Goal: Transaction & Acquisition: Purchase product/service

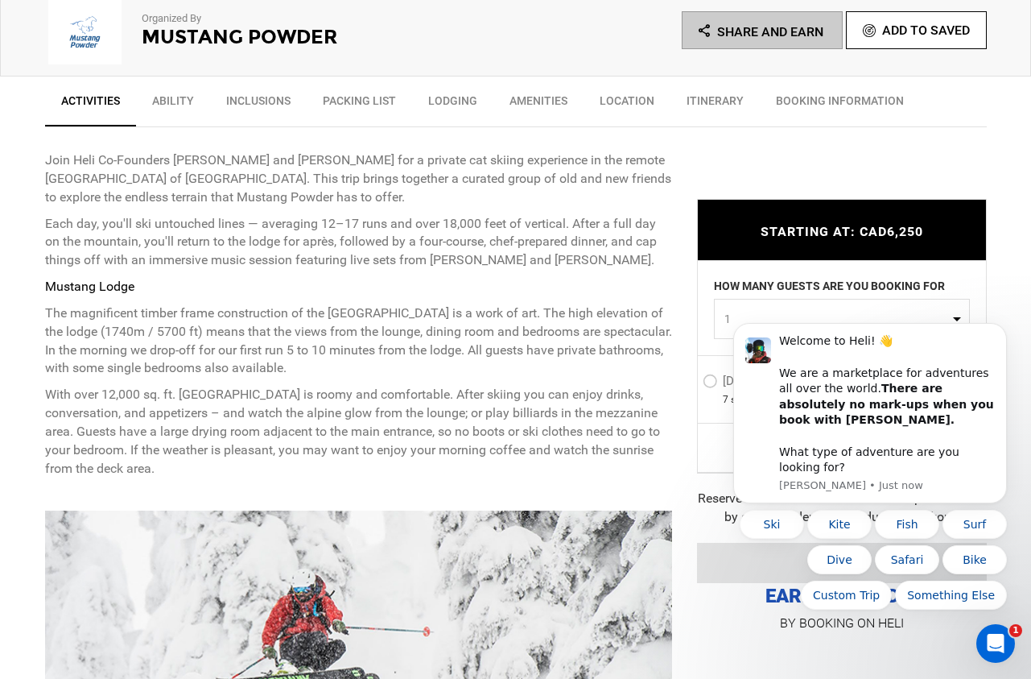
scroll to position [738, 0]
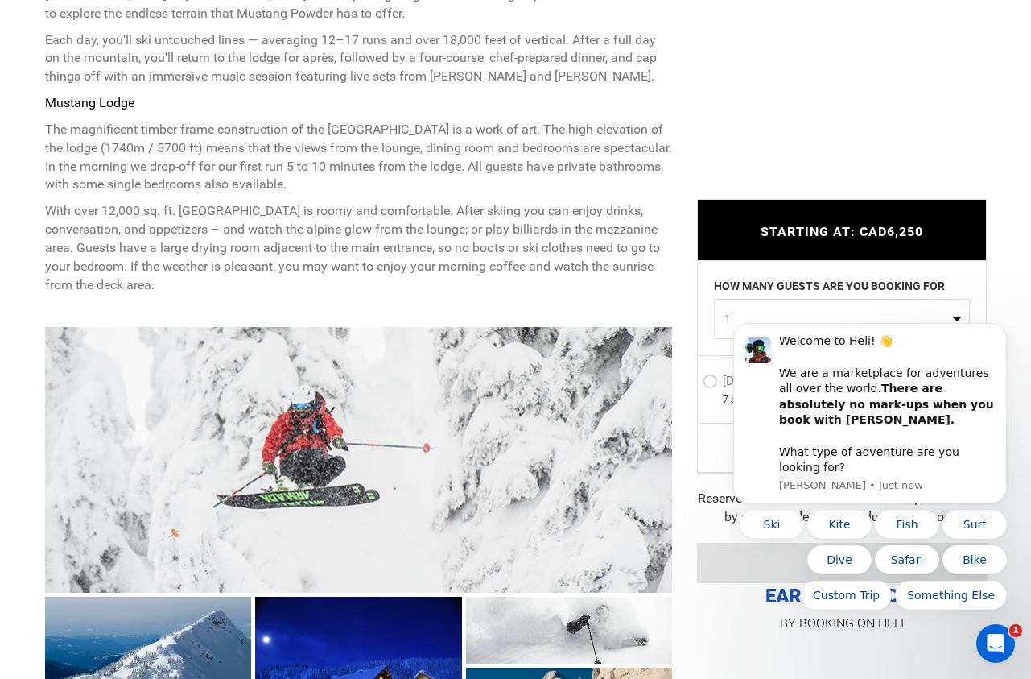
click at [1005, 641] on div "Open Intercom Messenger" at bounding box center [993, 640] width 53 height 53
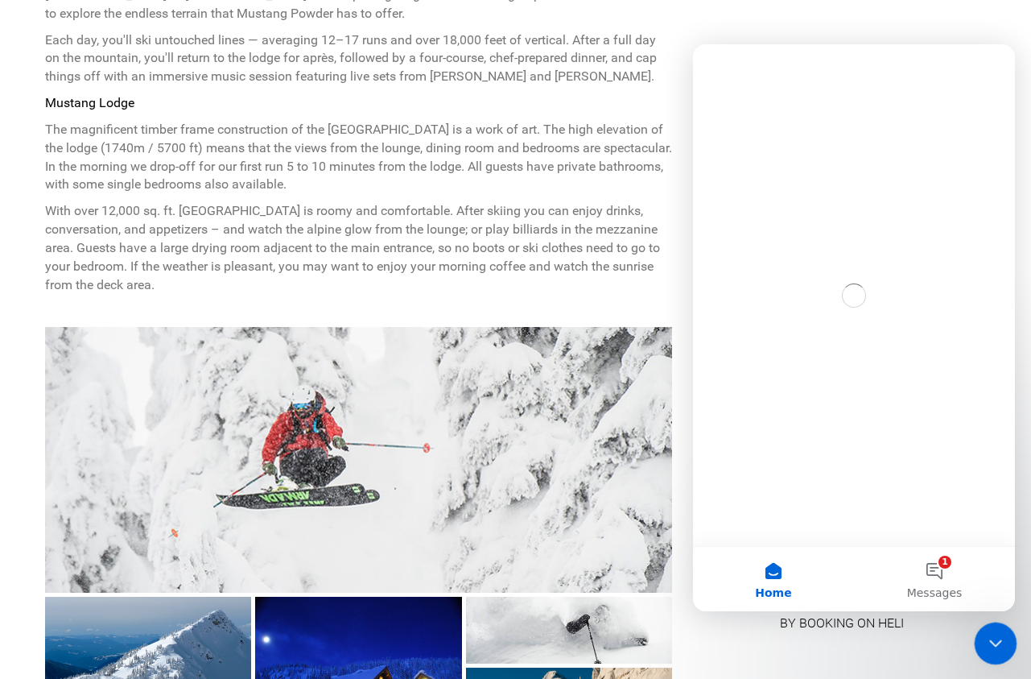
scroll to position [0, 0]
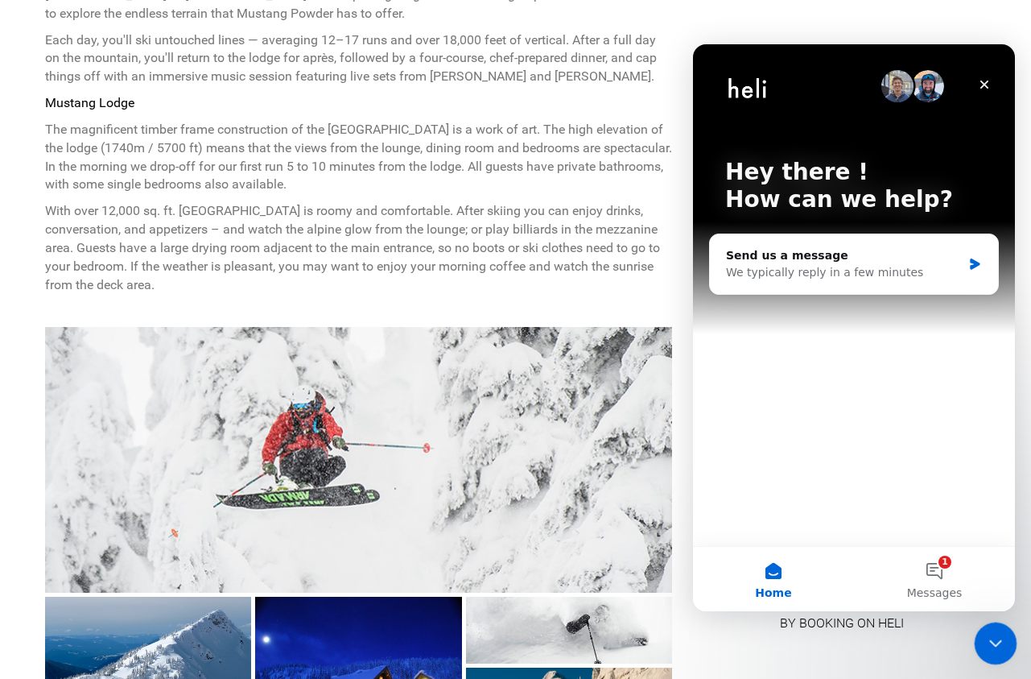
click at [989, 638] on icon "Close Intercom Messenger" at bounding box center [993, 640] width 19 height 19
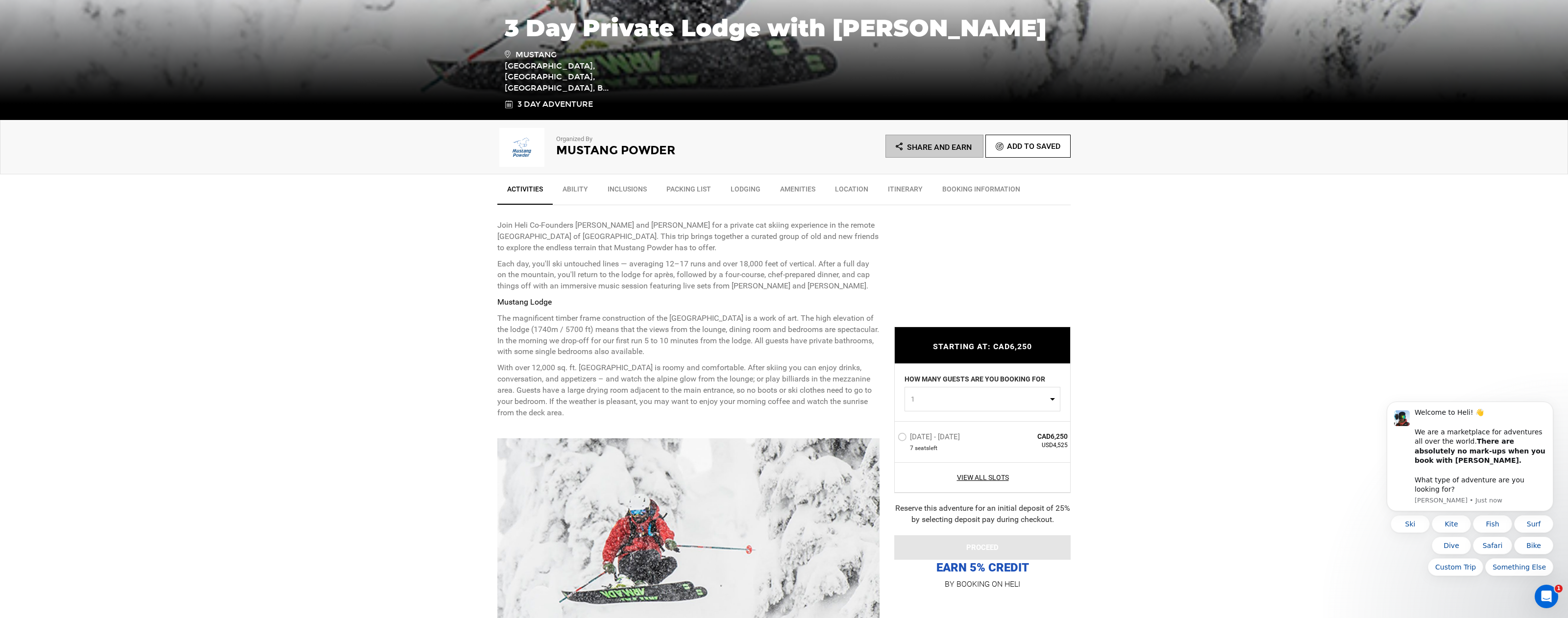
scroll to position [246, 0]
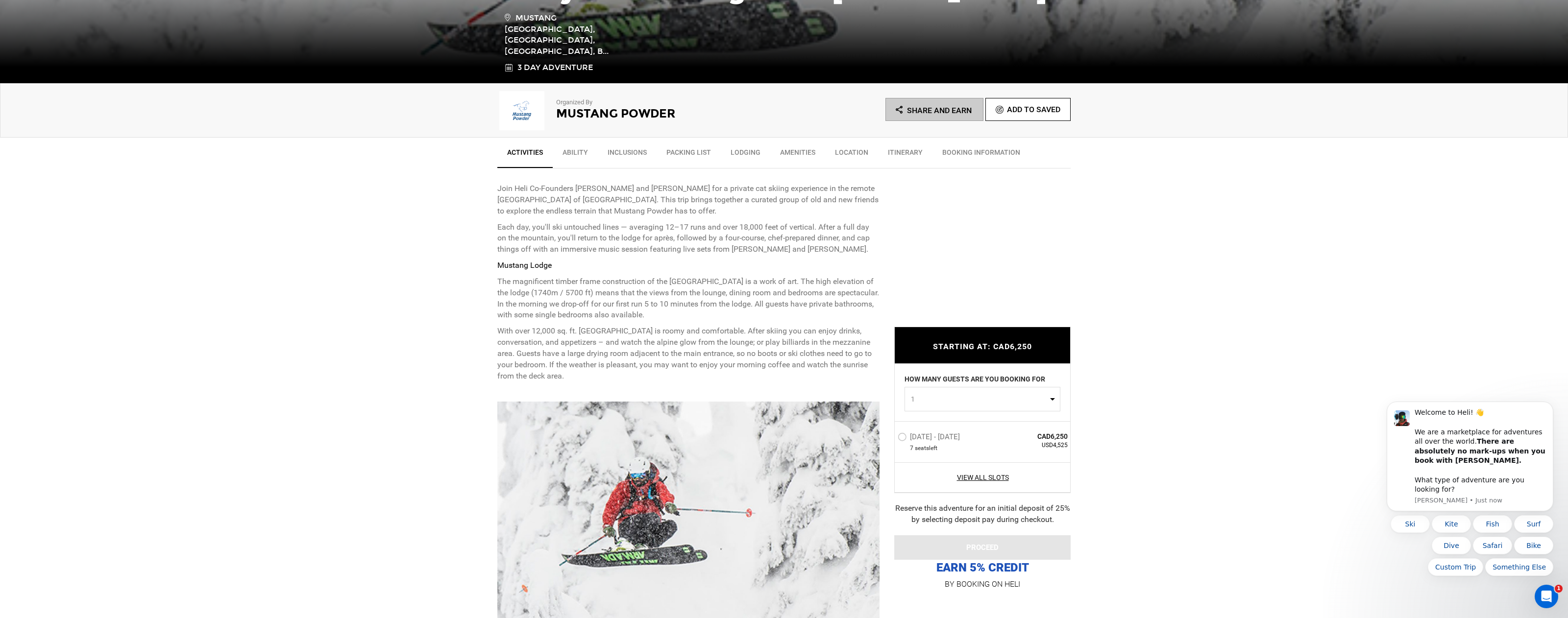
click at [627, 412] on label "Jan 9 - Jan 11, 2026" at bounding box center [930, 438] width 65 height 12
click at [627, 412] on input "Jan 9 - Jan 11, 2026" at bounding box center [891, 441] width 0 height 21
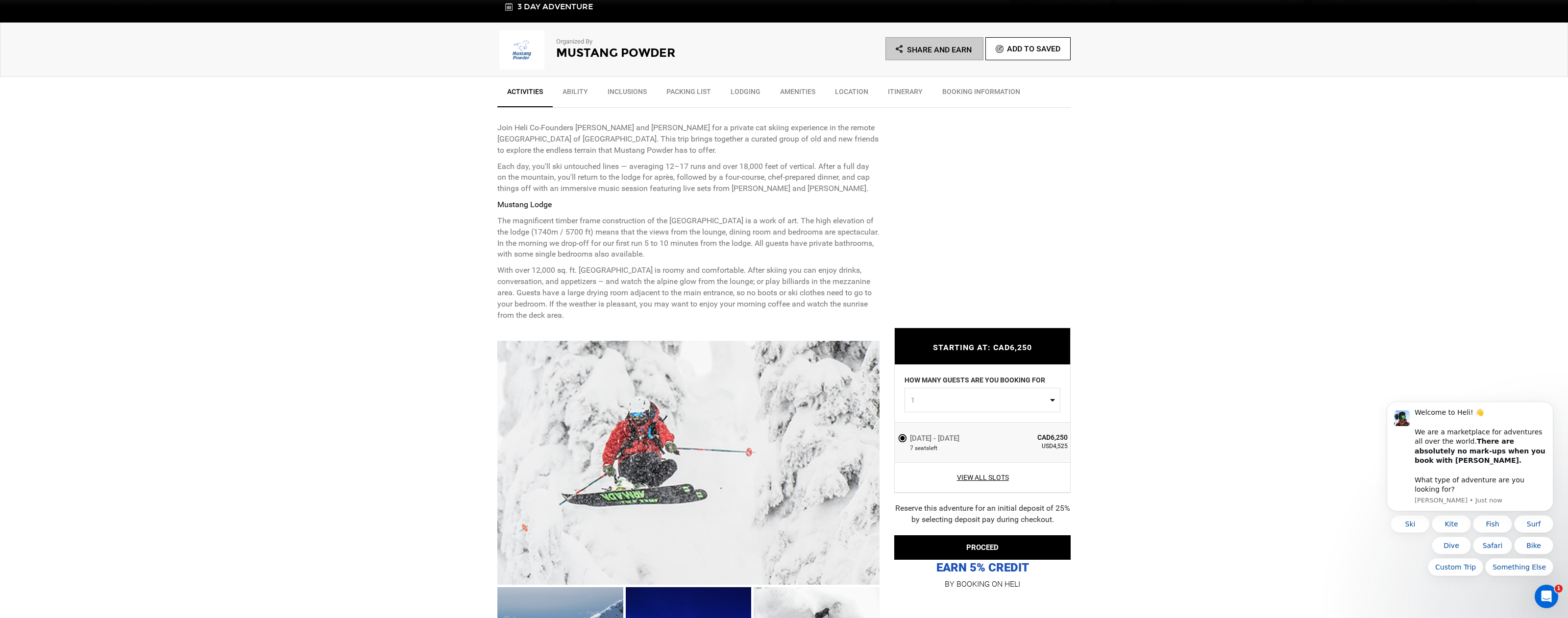
scroll to position [338, 0]
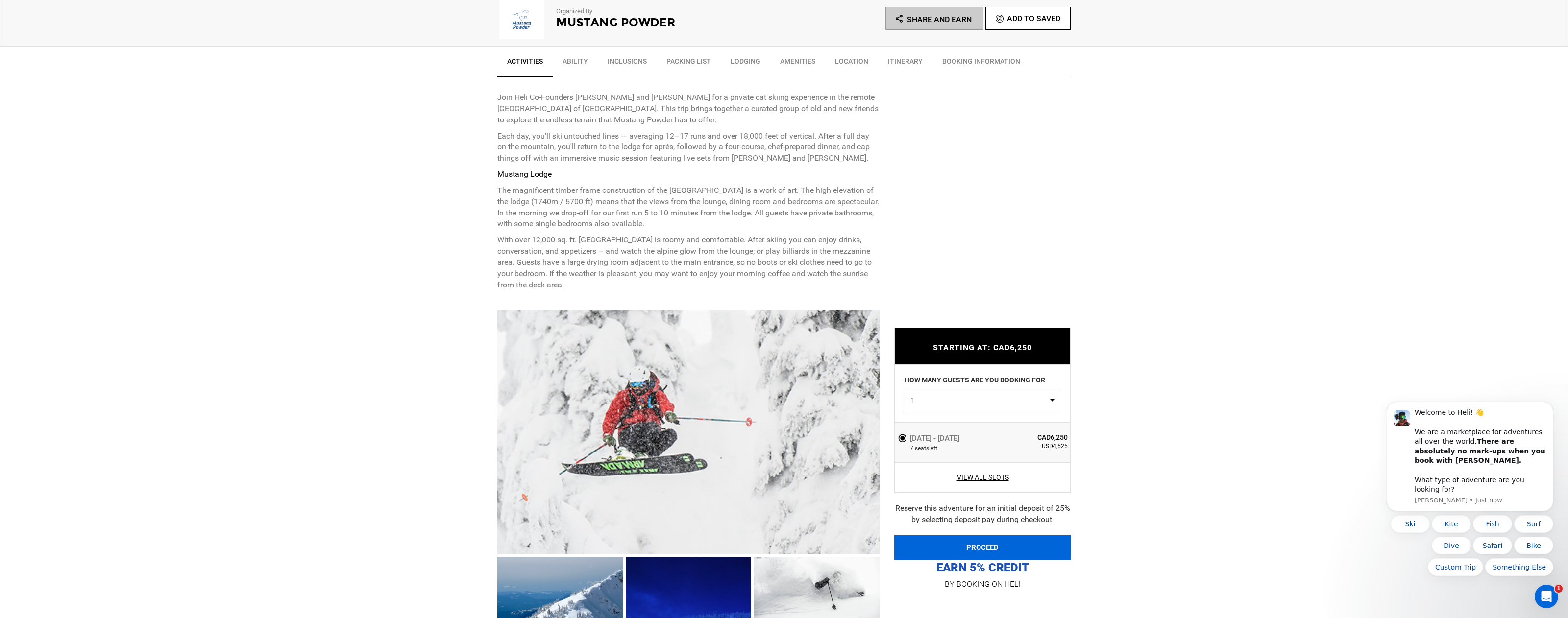
click at [627, 412] on button "PROCEED" at bounding box center [982, 547] width 177 height 24
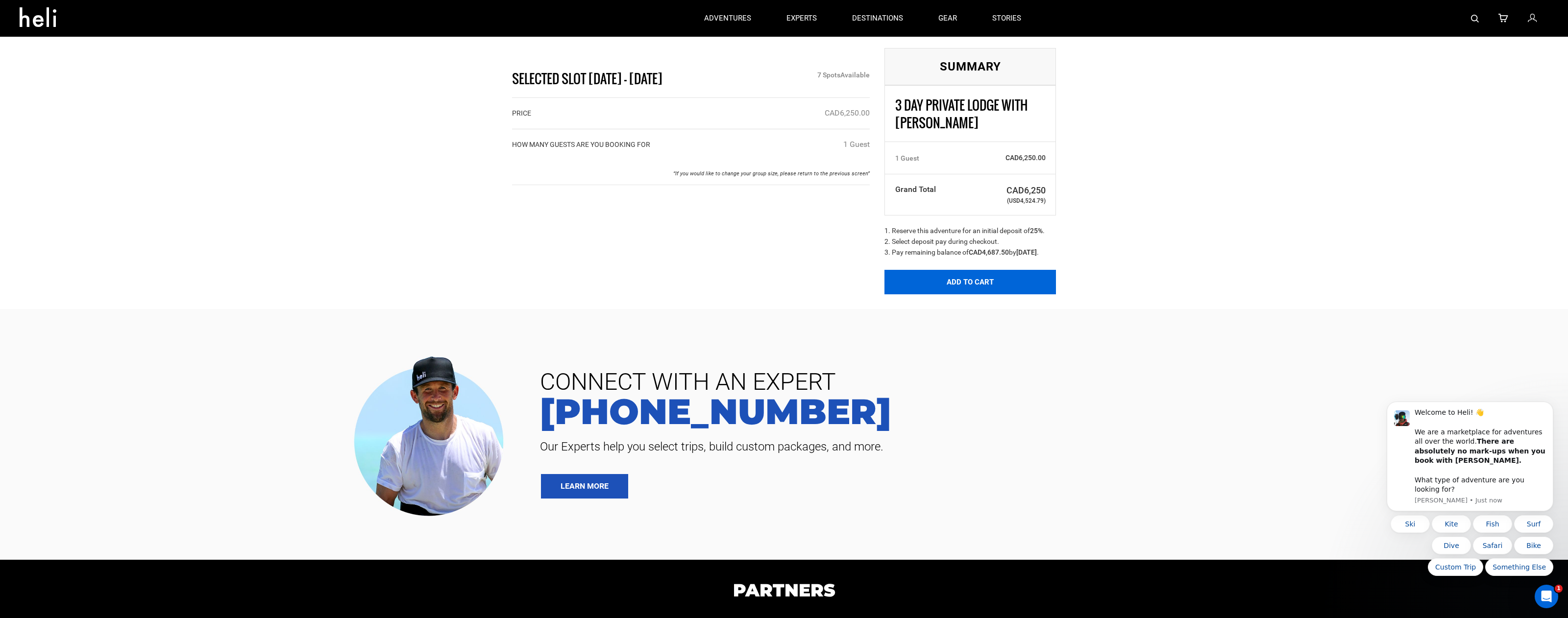
click at [627, 292] on button "Add to Cart" at bounding box center [970, 282] width 172 height 24
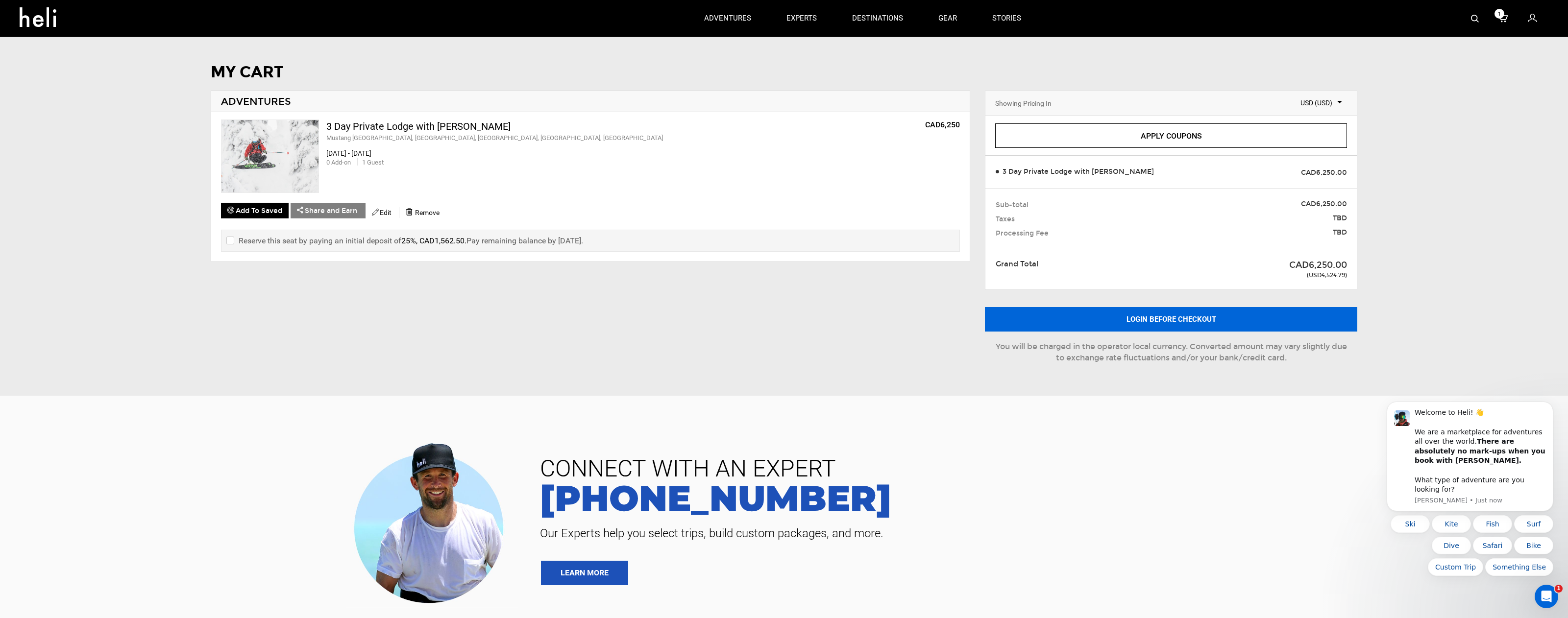
click at [627, 320] on button "Login before checkout" at bounding box center [1171, 319] width 373 height 24
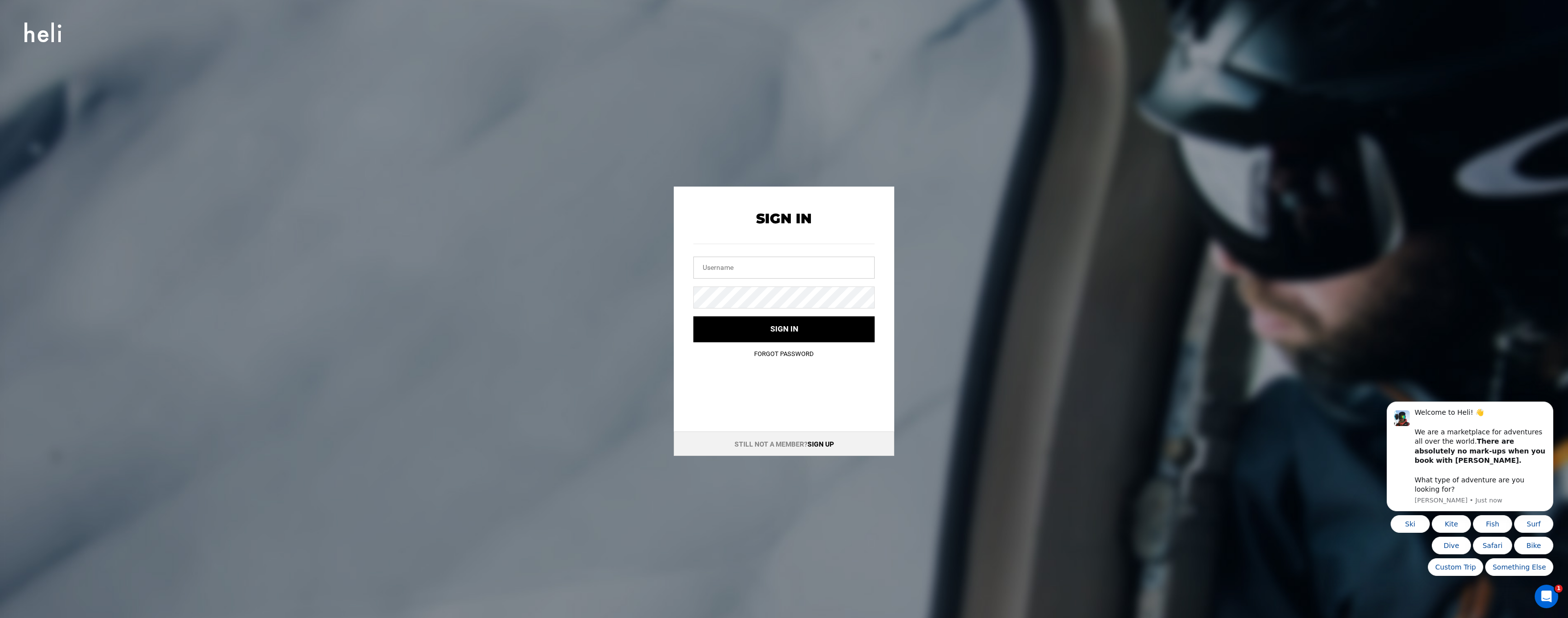
click at [627, 277] on input "text" at bounding box center [784, 268] width 181 height 22
click at [627, 273] on input "text" at bounding box center [784, 268] width 181 height 22
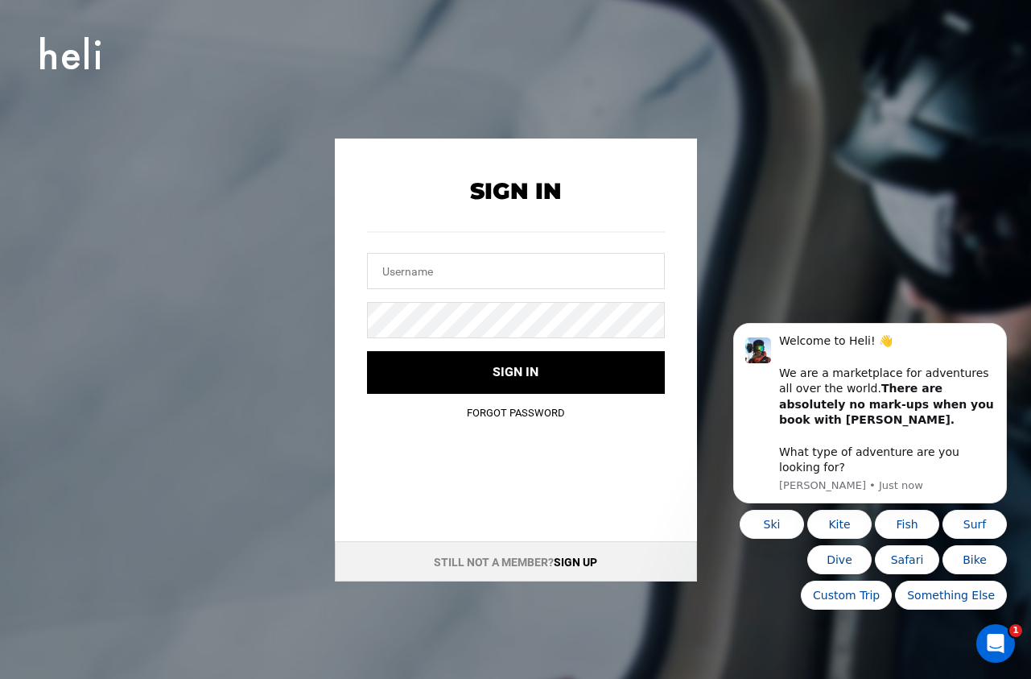
click at [585, 560] on link "Sign up" at bounding box center [575, 561] width 43 height 13
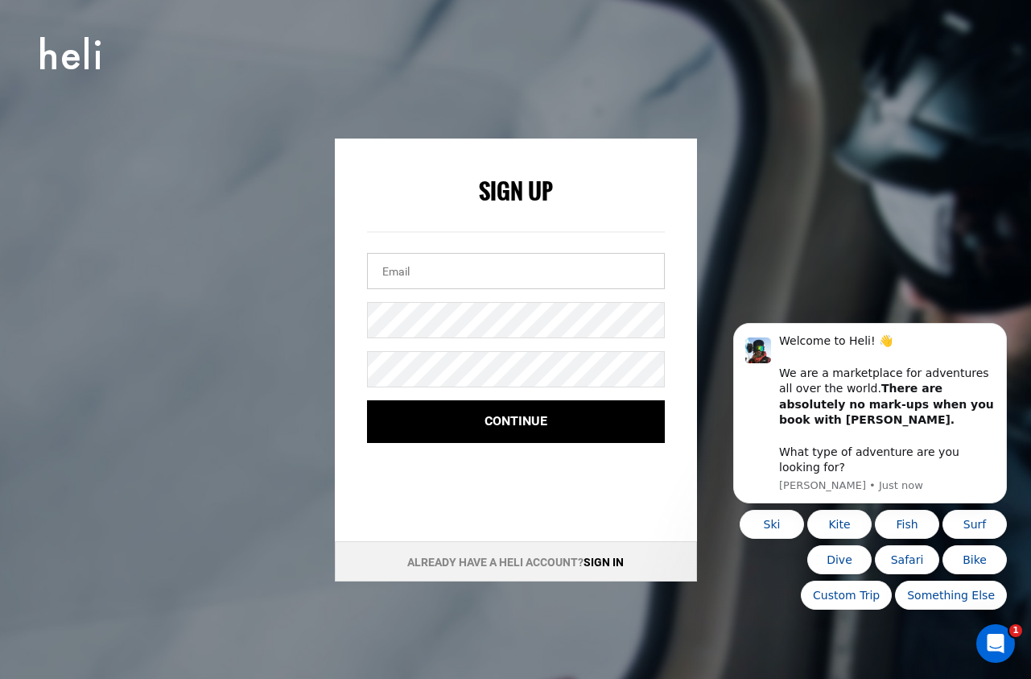
click at [554, 257] on input "email" at bounding box center [516, 271] width 298 height 36
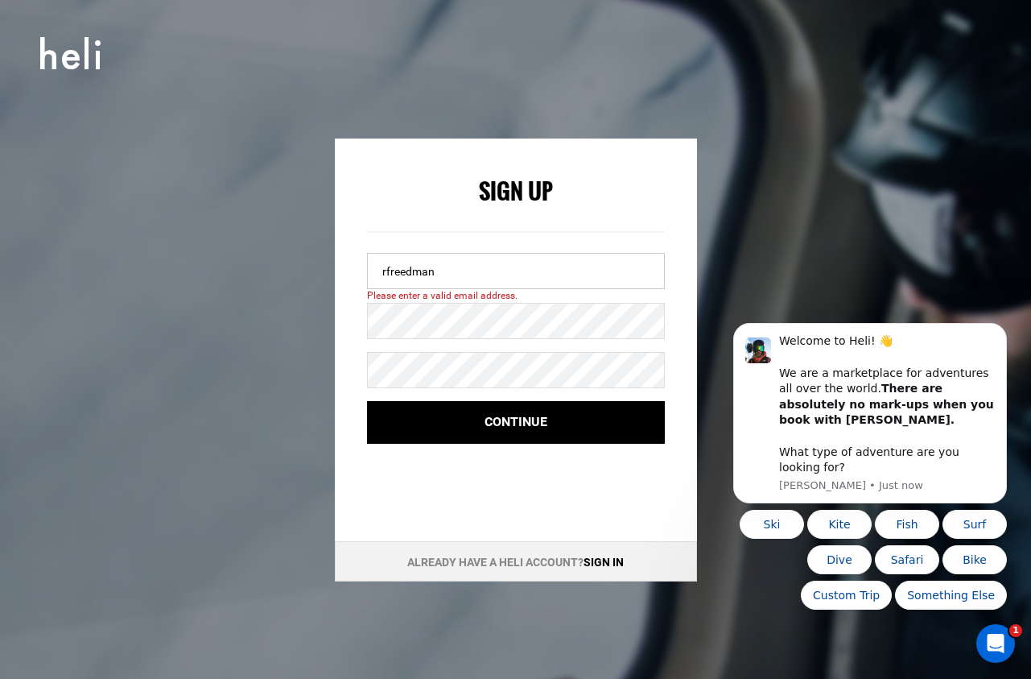
click at [367, 401] on button "Continue" at bounding box center [516, 422] width 298 height 43
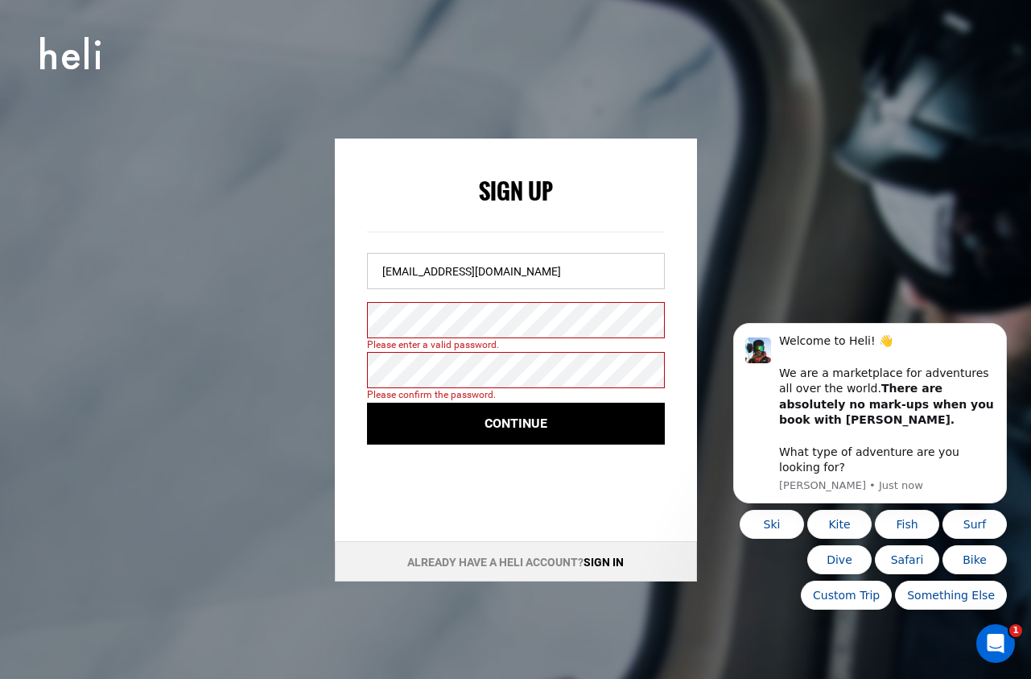
type input "[EMAIL_ADDRESS][DOMAIN_NAME]"
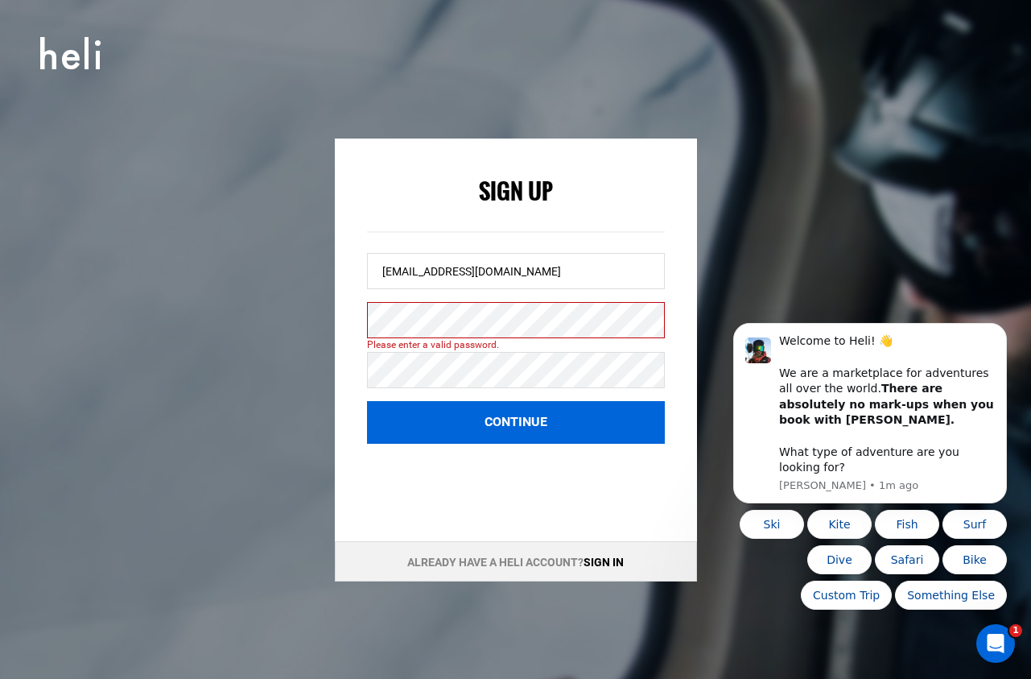
click at [518, 420] on button "Continue" at bounding box center [516, 422] width 298 height 43
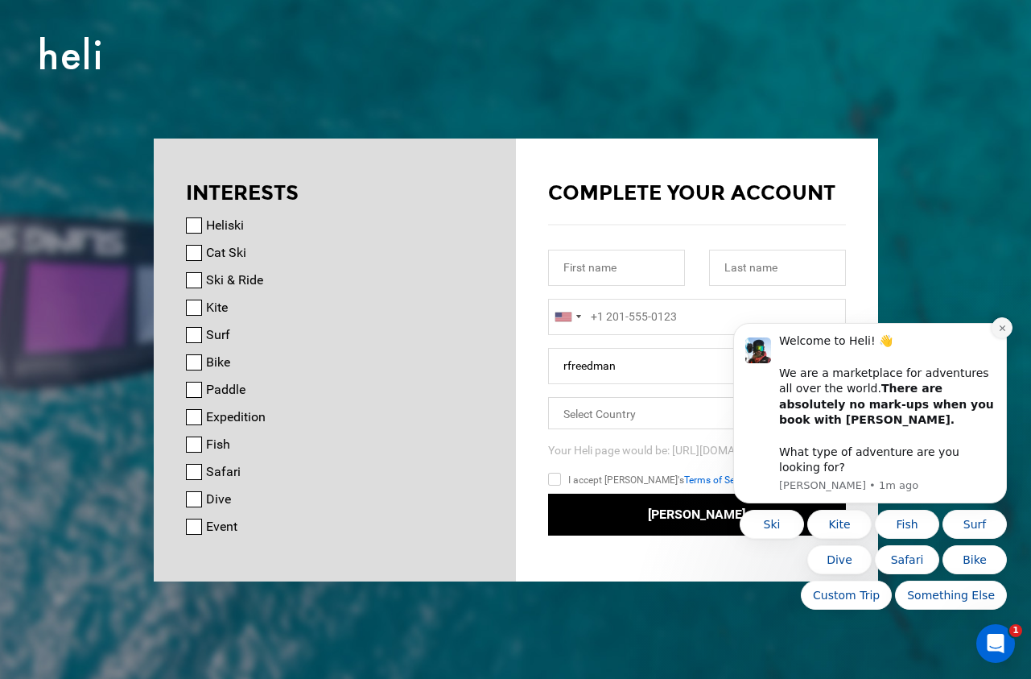
click at [1002, 332] on icon "Dismiss notification" at bounding box center [1002, 328] width 9 height 9
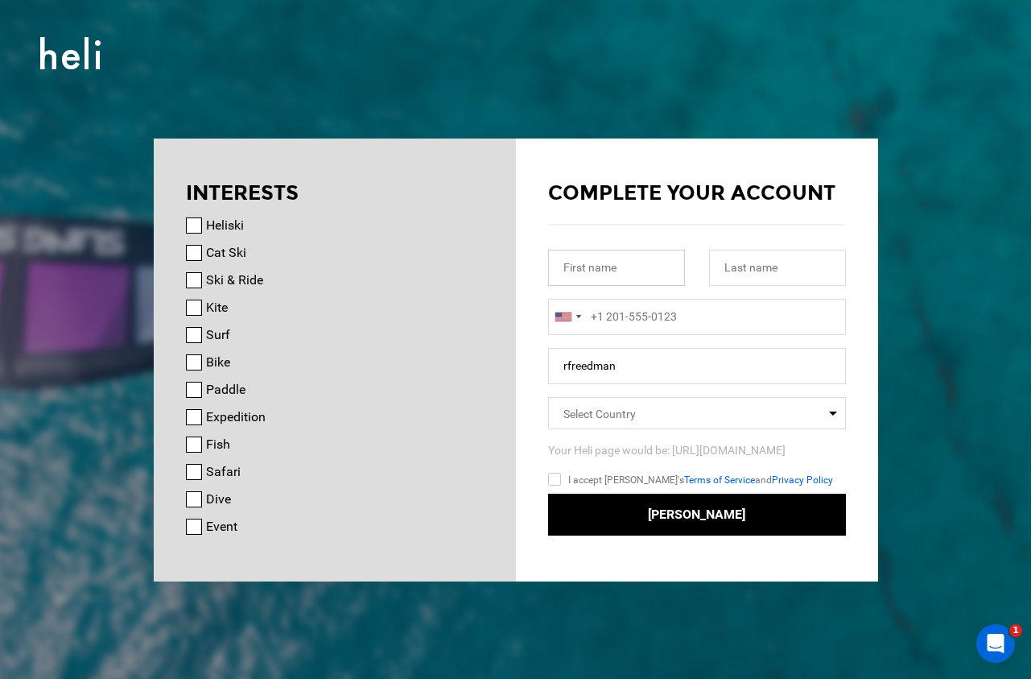
click at [645, 270] on input "text" at bounding box center [616, 268] width 137 height 36
type input "[PERSON_NAME]"
click at [638, 328] on input "+1" at bounding box center [697, 317] width 298 height 36
type input "+19705008000"
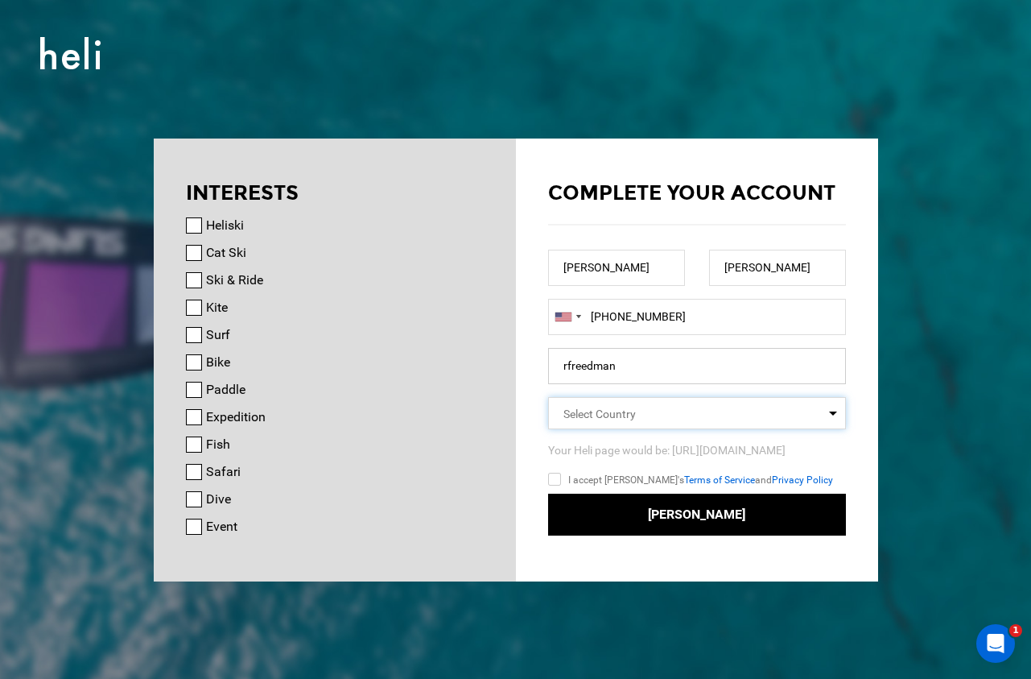
click at [654, 365] on input "rfreedman" at bounding box center [697, 366] width 298 height 36
type input "rfreedman"
click at [617, 419] on span "Select Country" at bounding box center [600, 413] width 72 height 13
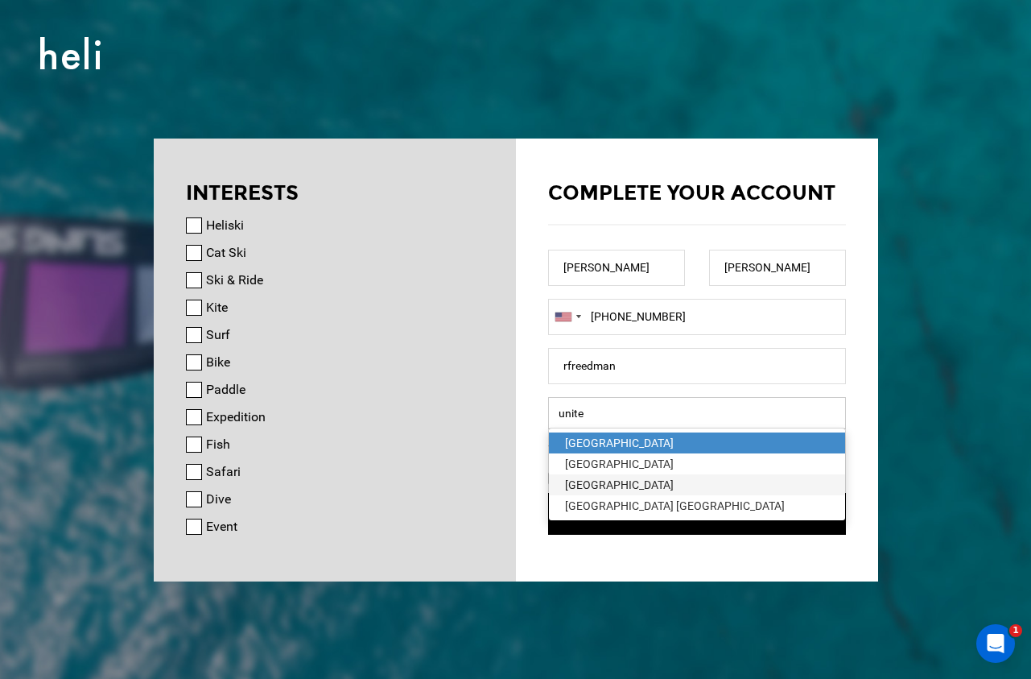
type input "unite"
click at [660, 488] on div "[GEOGRAPHIC_DATA]" at bounding box center [697, 485] width 264 height 16
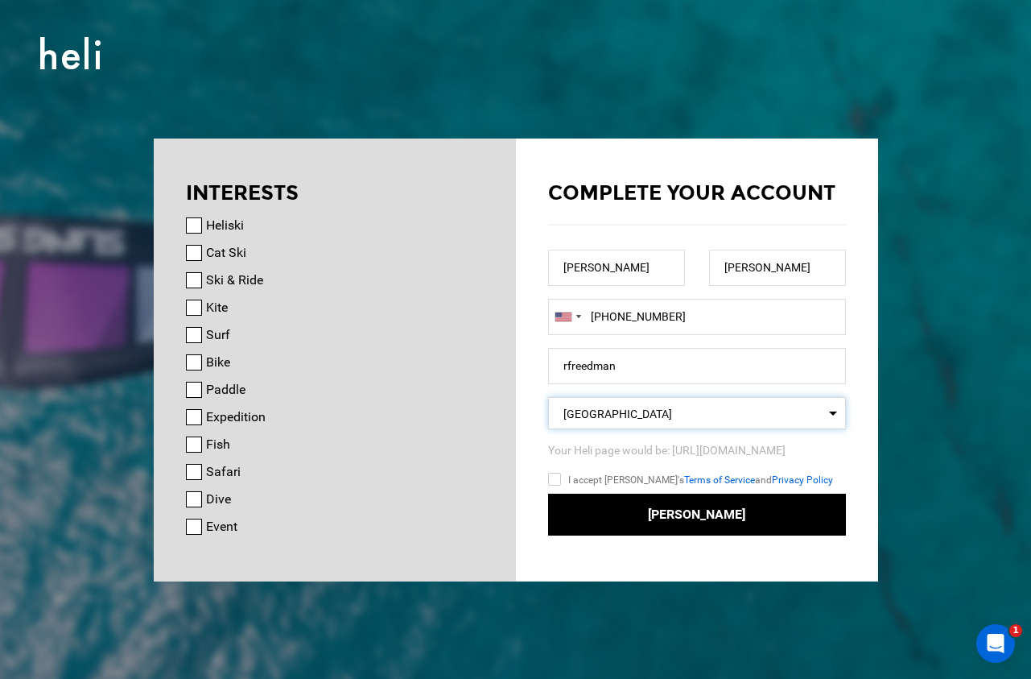
click at [555, 477] on input "I accept Heli's Terms of Service and Privacy Policy" at bounding box center [578, 481] width 60 height 23
checkbox input "true"
click at [195, 221] on input "Heliski" at bounding box center [194, 225] width 16 height 16
checkbox input "true"
click at [200, 253] on input "Cat Ski" at bounding box center [194, 253] width 16 height 16
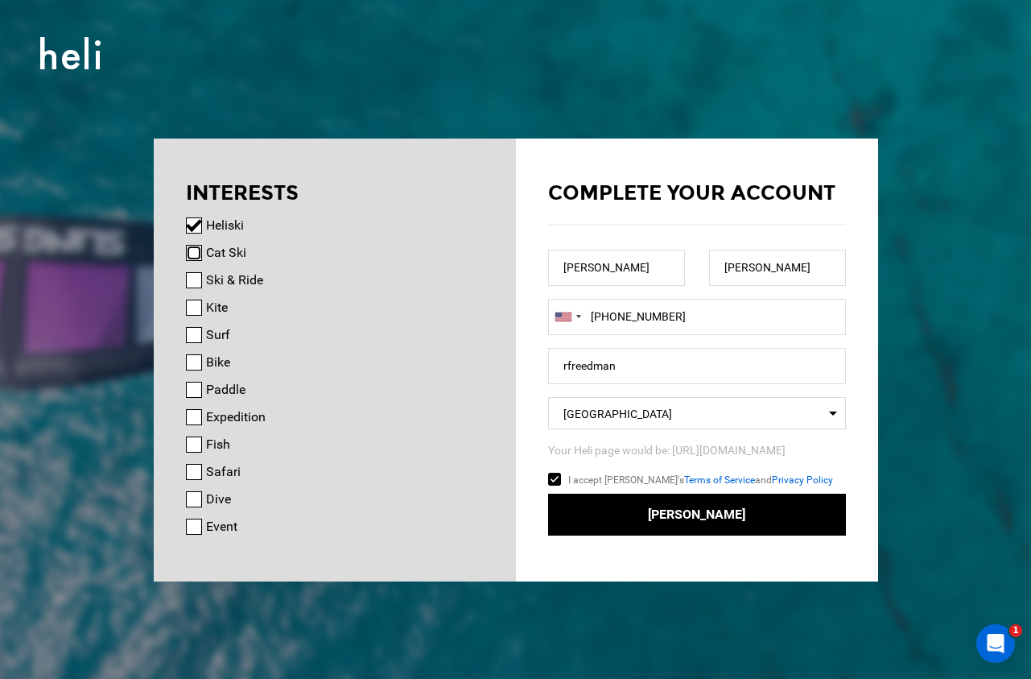
checkbox input "true"
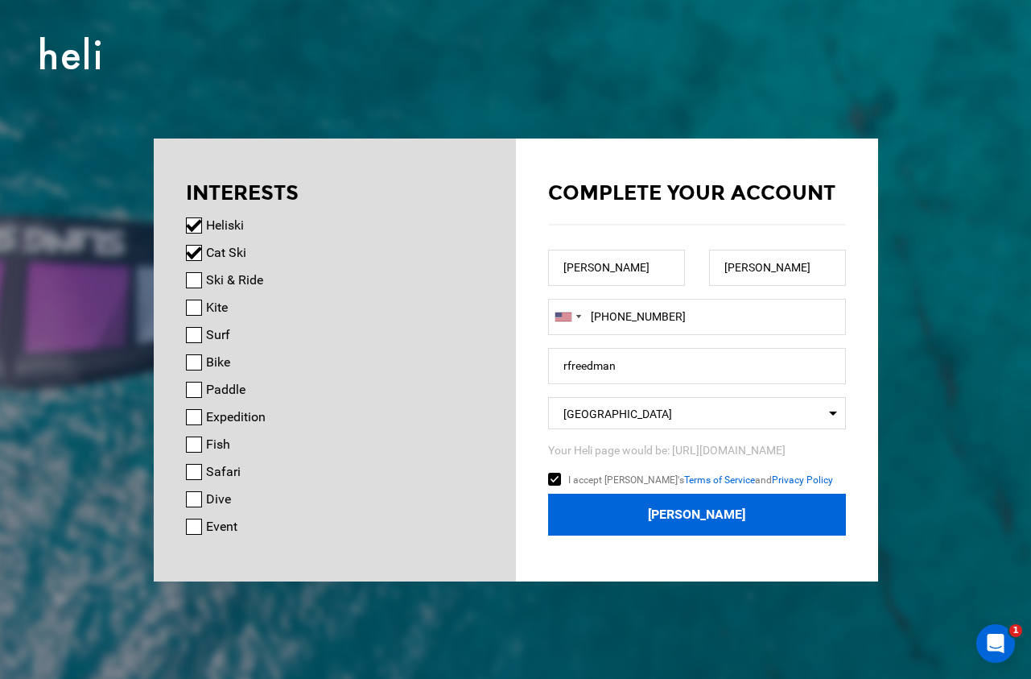
click at [720, 518] on button "Join Heli" at bounding box center [697, 514] width 298 height 43
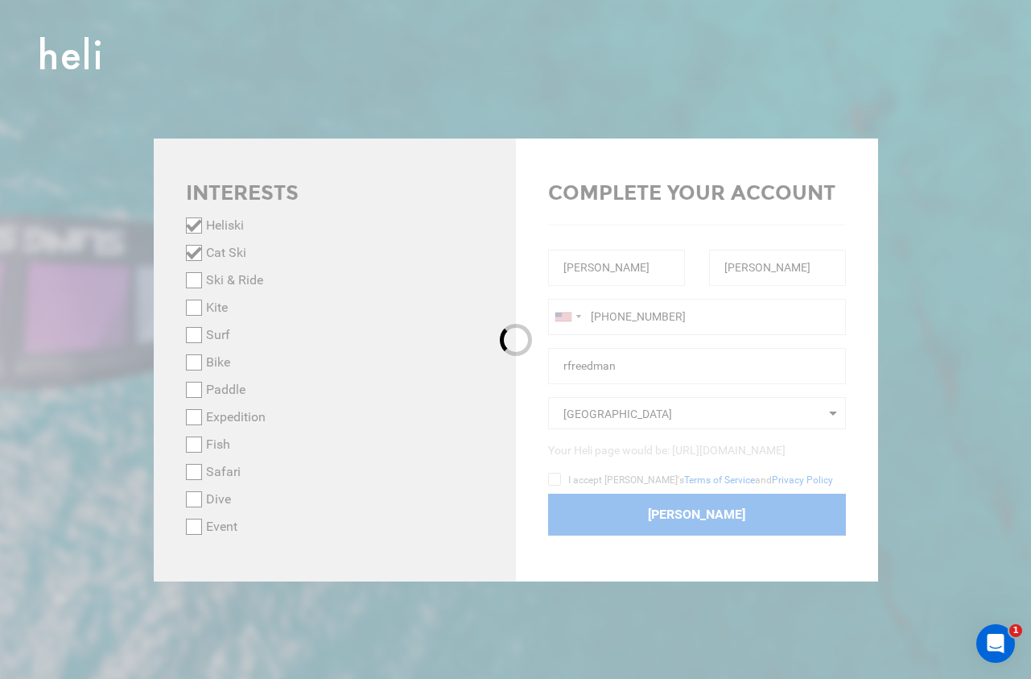
checkbox input "false"
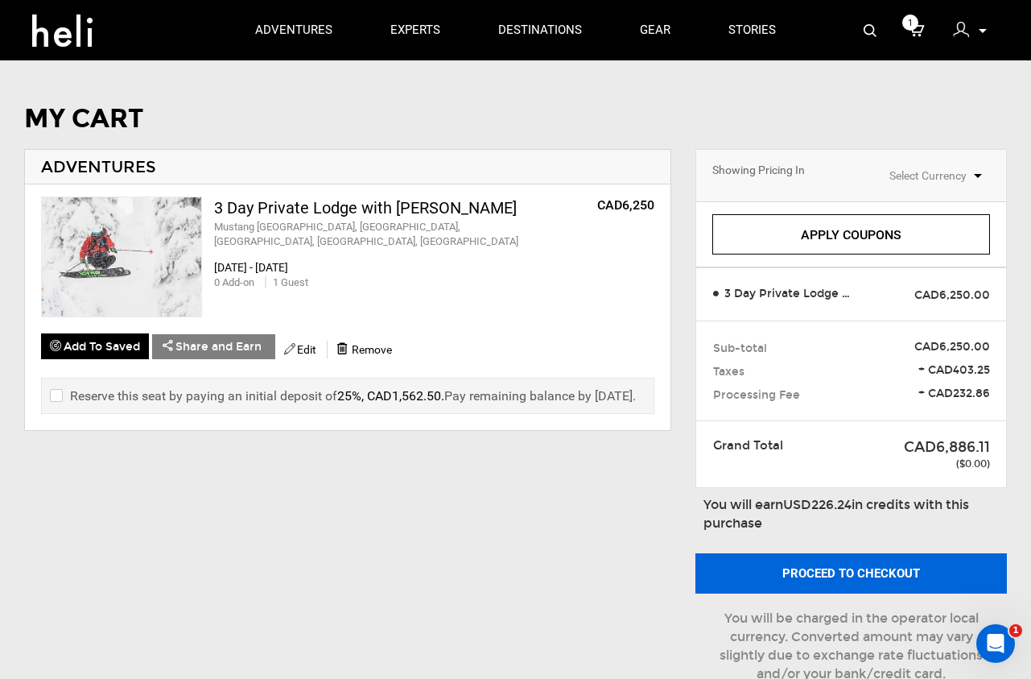
click at [857, 578] on button "Proceed to checkout" at bounding box center [852, 573] width 312 height 40
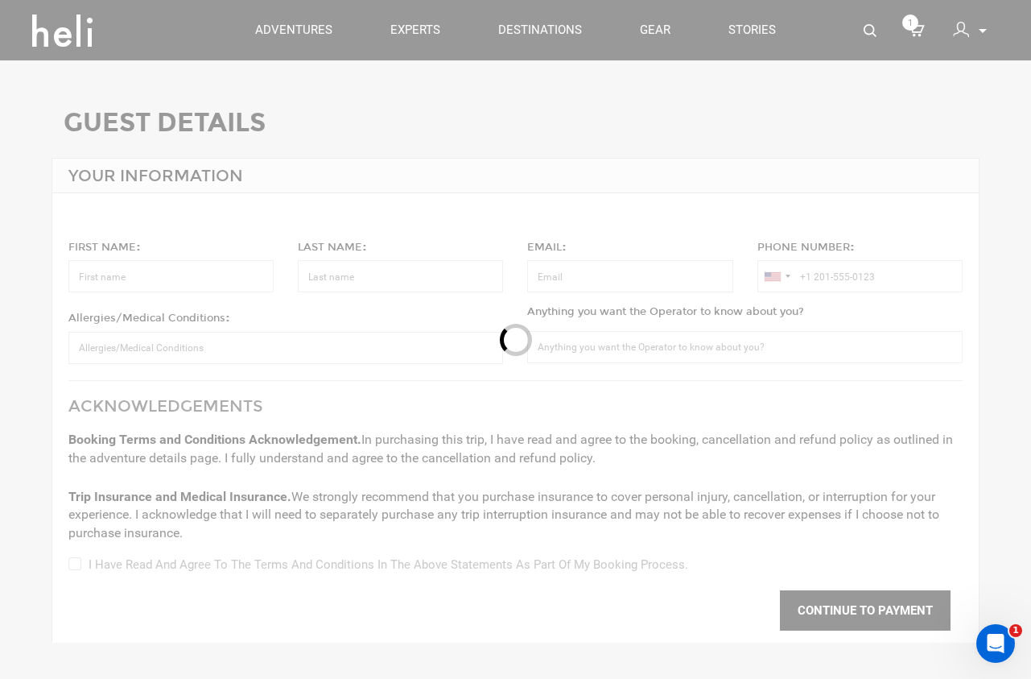
type input "[PERSON_NAME]"
type input "[EMAIL_ADDRESS][DOMAIN_NAME]"
type input "[PHONE_NUMBER]"
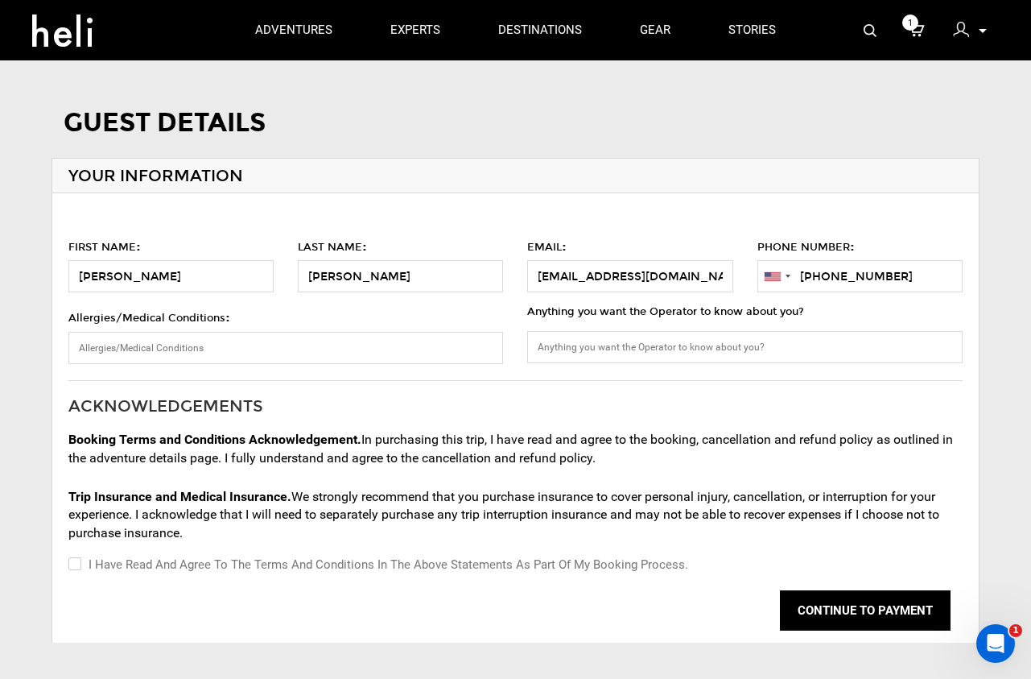
click at [99, 568] on label "I have read and agree to the terms and conditions in the above statements as pa…" at bounding box center [378, 564] width 620 height 19
click at [79, 568] on input "I have read and agree to the terms and conditions in the above statements as pa…" at bounding box center [73, 564] width 10 height 19
checkbox input "true"
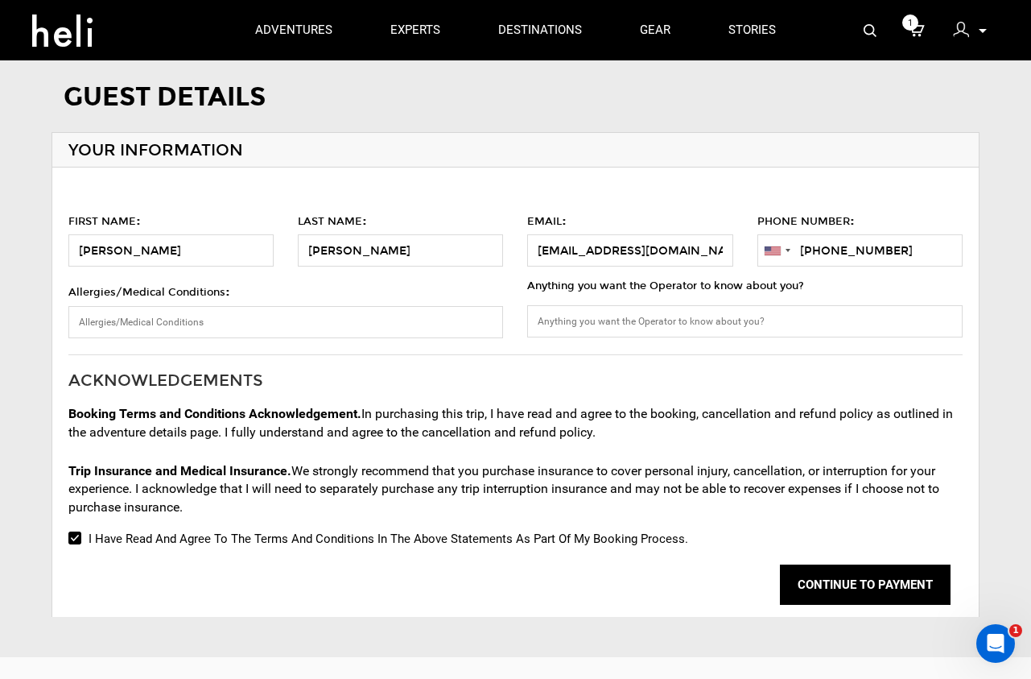
scroll to position [100, 0]
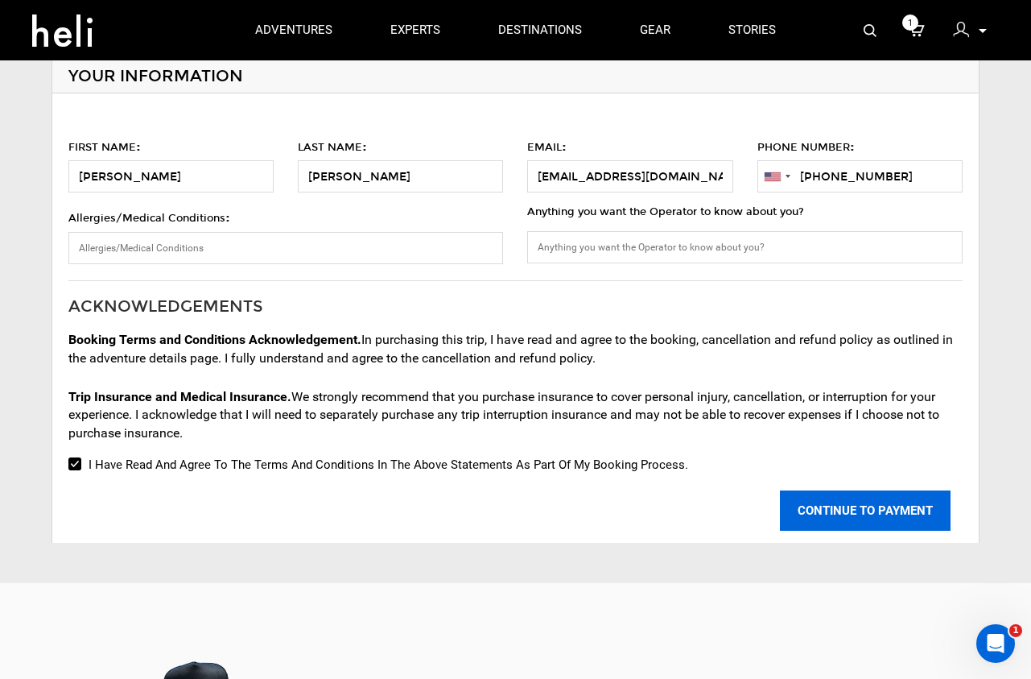
click at [858, 512] on button "CONTINUE TO PAYMENT" at bounding box center [865, 510] width 171 height 40
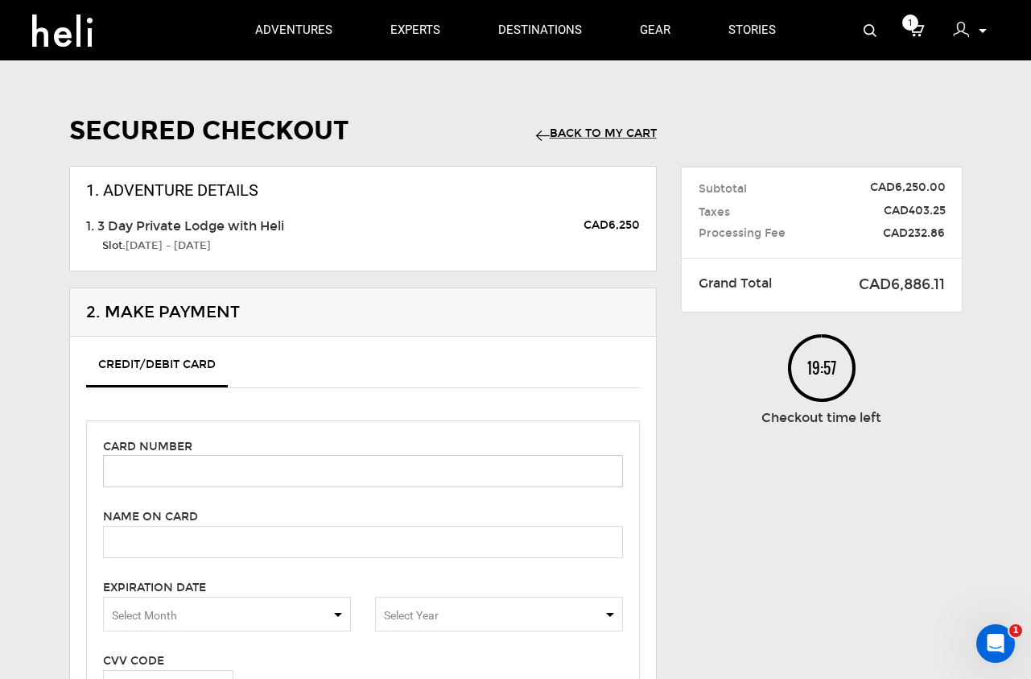
click at [286, 471] on input "text" at bounding box center [363, 471] width 520 height 32
type input "[CREDIT_CARD_NUMBER]"
type input "R"
click at [278, 549] on input "text" at bounding box center [363, 542] width 520 height 32
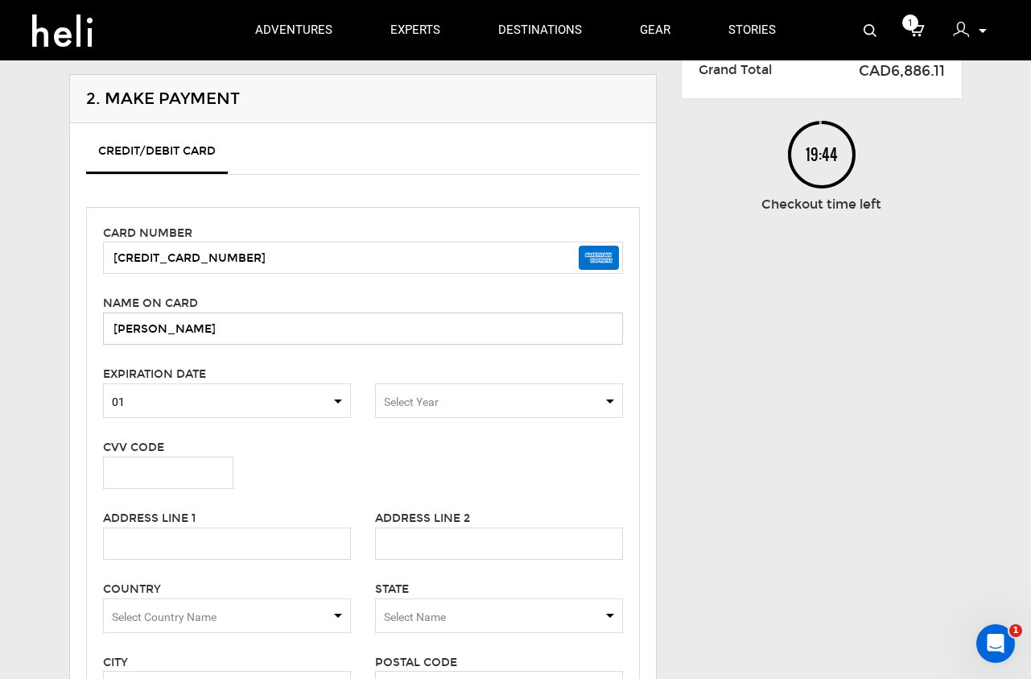
scroll to position [333, 0]
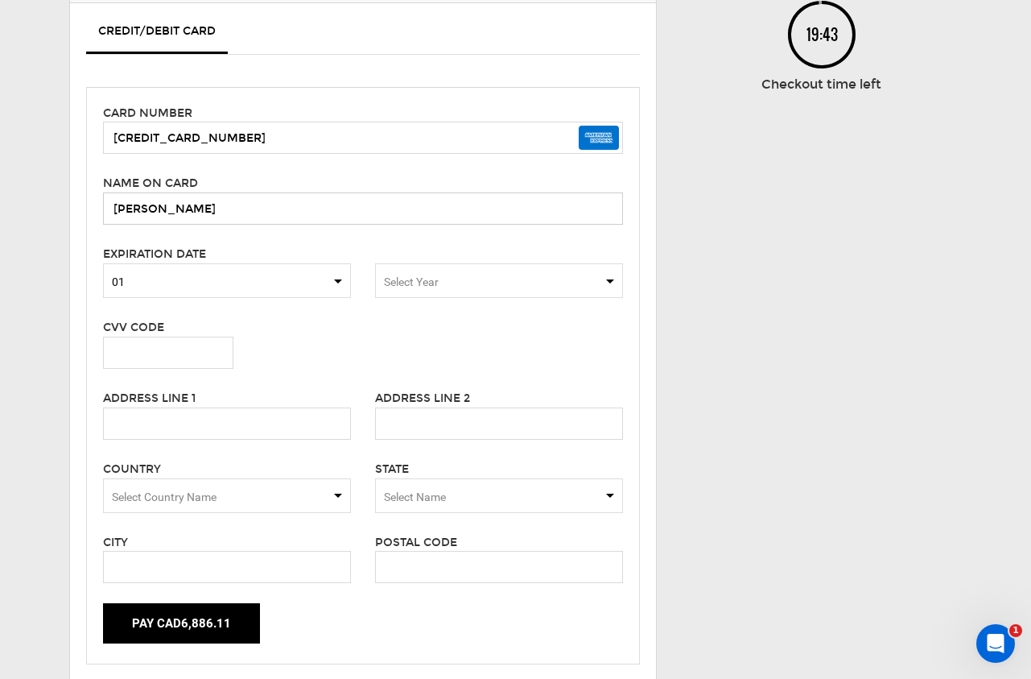
type input "[PERSON_NAME]"
click at [334, 288] on span "01" at bounding box center [227, 282] width 230 height 16
click at [171, 312] on span "08" at bounding box center [227, 307] width 246 height 32
click at [393, 287] on span "Select Year" at bounding box center [411, 281] width 55 height 13
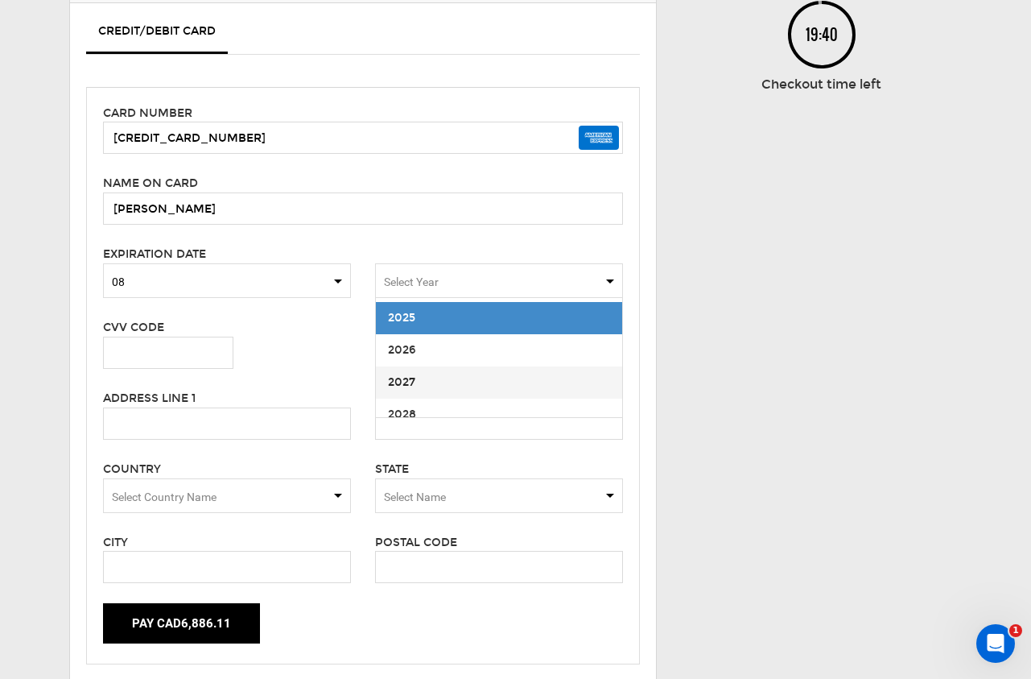
click at [423, 382] on span "2027" at bounding box center [499, 382] width 246 height 32
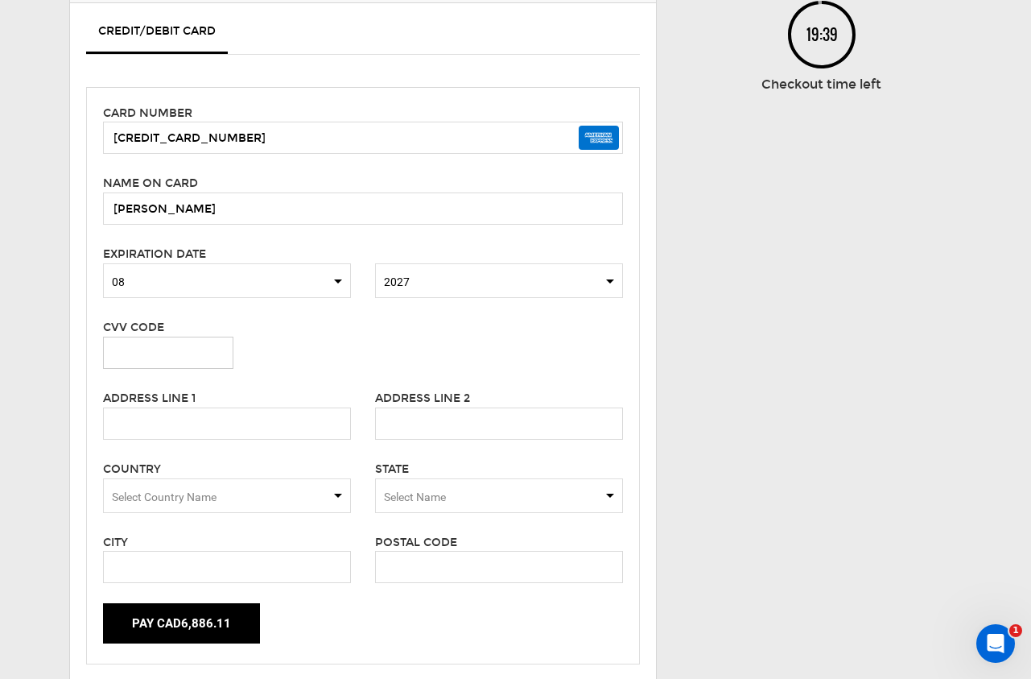
click at [156, 346] on input "text" at bounding box center [168, 352] width 130 height 32
type input "4934"
click at [207, 423] on input "text" at bounding box center [227, 423] width 248 height 32
type input "[STREET_ADDRESS]"
click at [213, 489] on span "Select Country Name" at bounding box center [227, 495] width 248 height 35
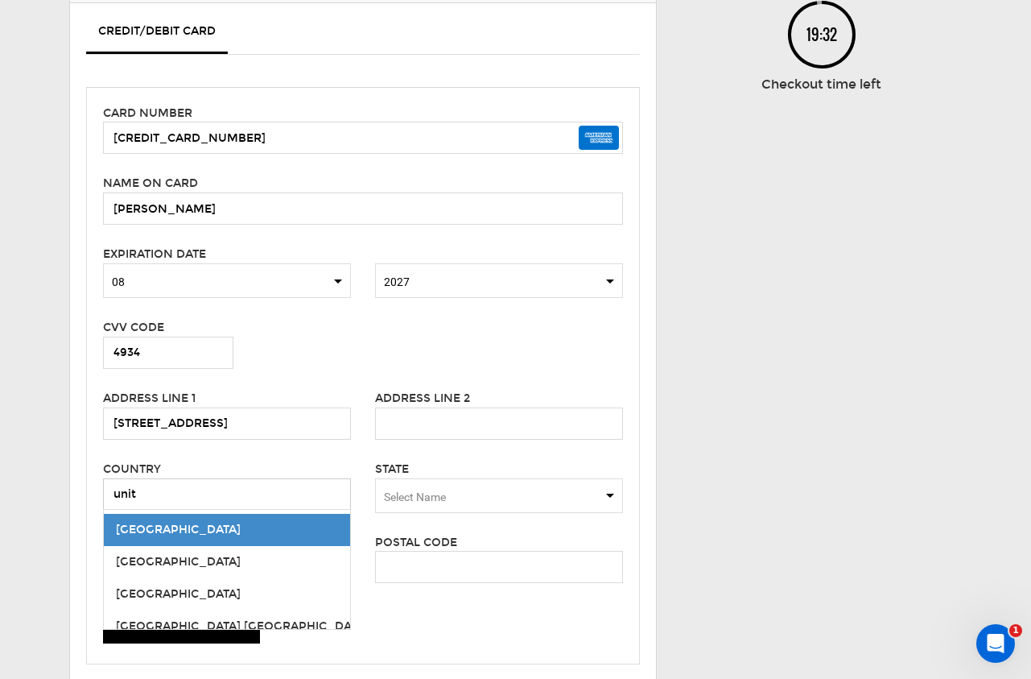
type input "unite"
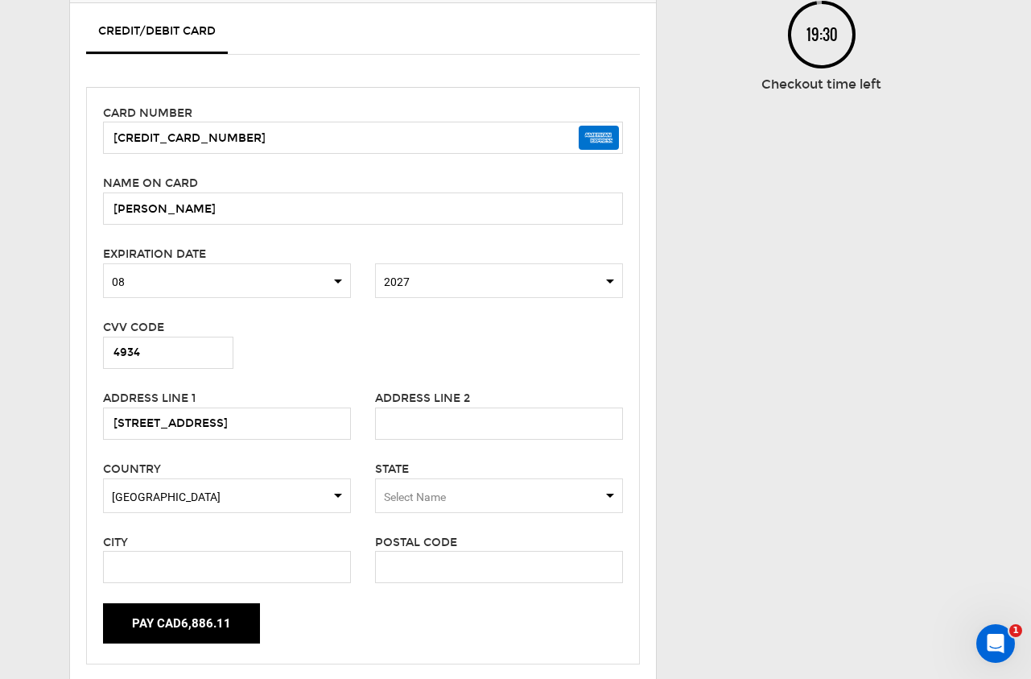
click at [493, 485] on span "Select Name" at bounding box center [499, 495] width 248 height 35
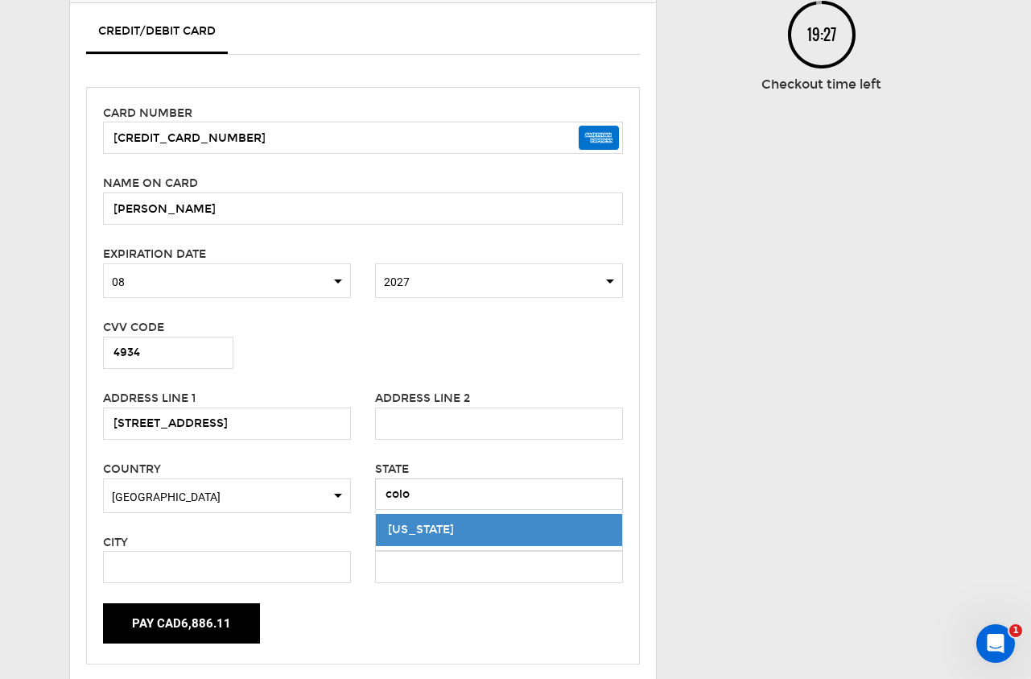
type input "colo"
click at [464, 528] on div "[US_STATE]" at bounding box center [499, 530] width 222 height 16
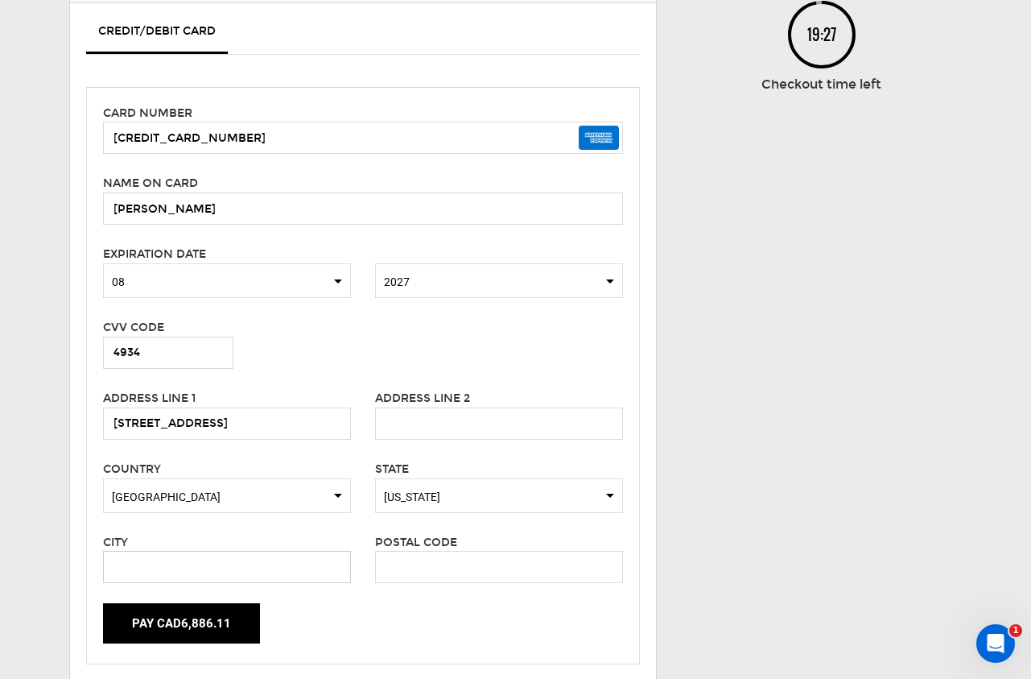
click at [233, 561] on input "text" at bounding box center [227, 567] width 248 height 32
type input "Aspen"
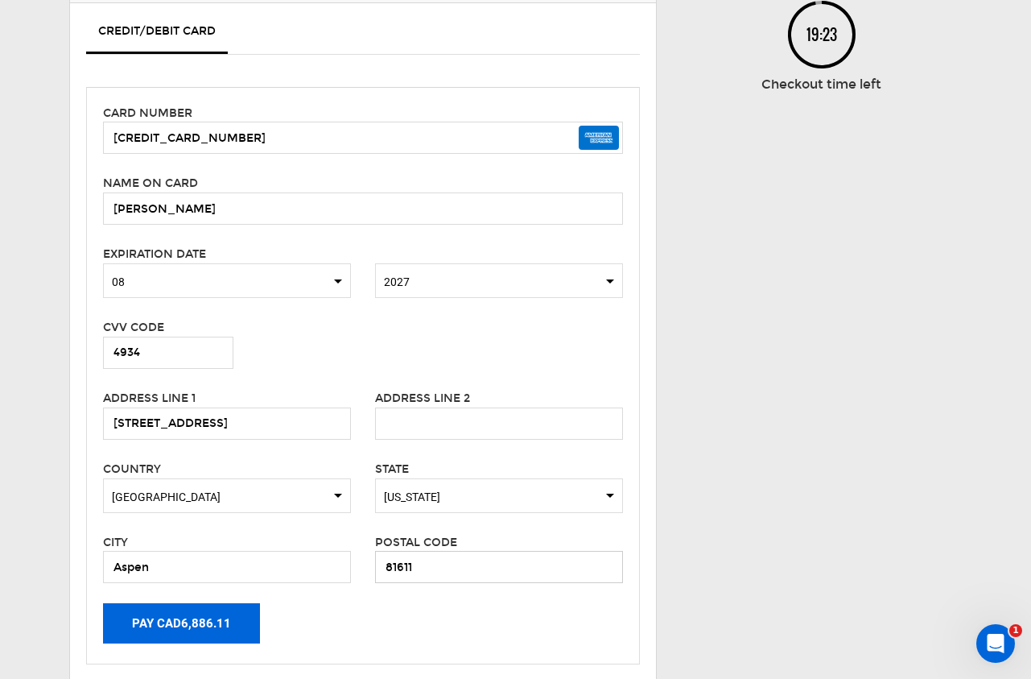
type input "81611"
click at [208, 630] on button "Pay CAD6,886.11" at bounding box center [181, 623] width 157 height 40
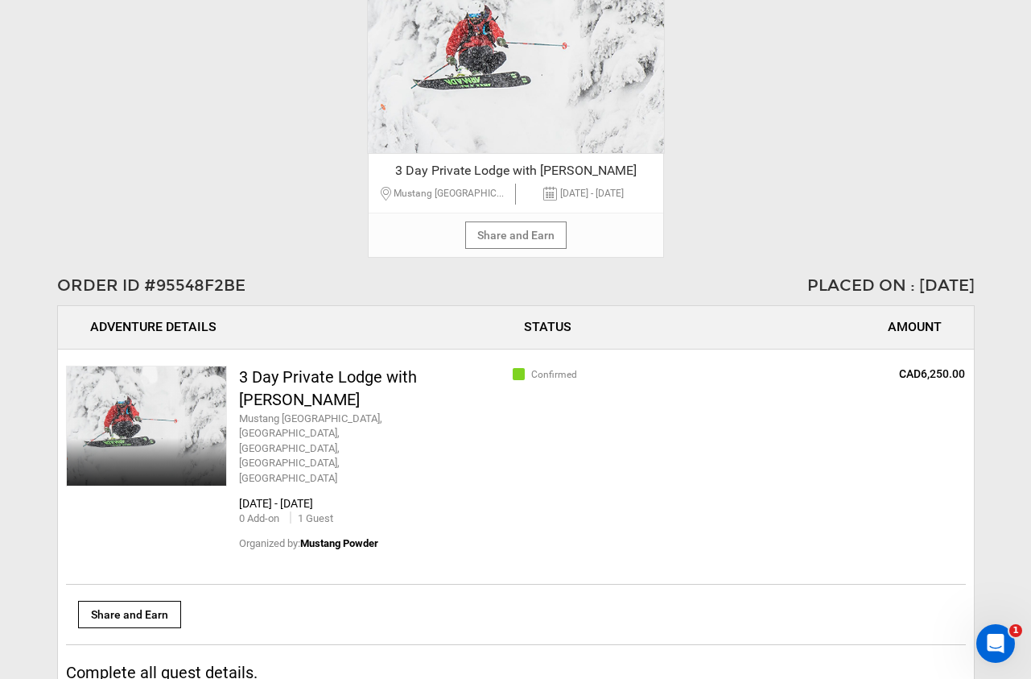
scroll to position [557, 0]
